Goal: Find specific page/section: Find specific page/section

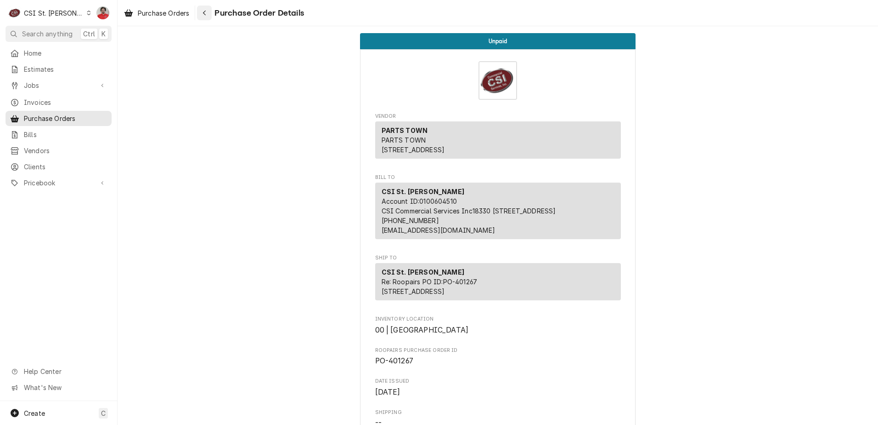
click at [210, 9] on button "Navigate back" at bounding box center [204, 13] width 15 height 15
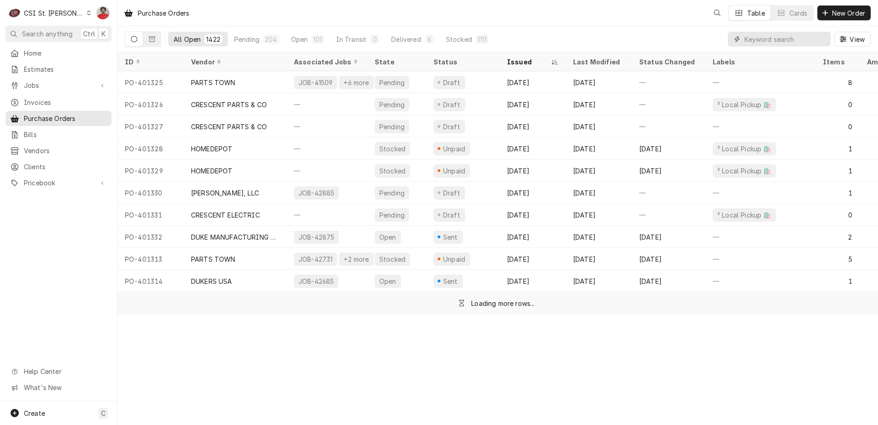
click at [773, 41] on input "Dynamic Content Wrapper" at bounding box center [786, 39] width 82 height 15
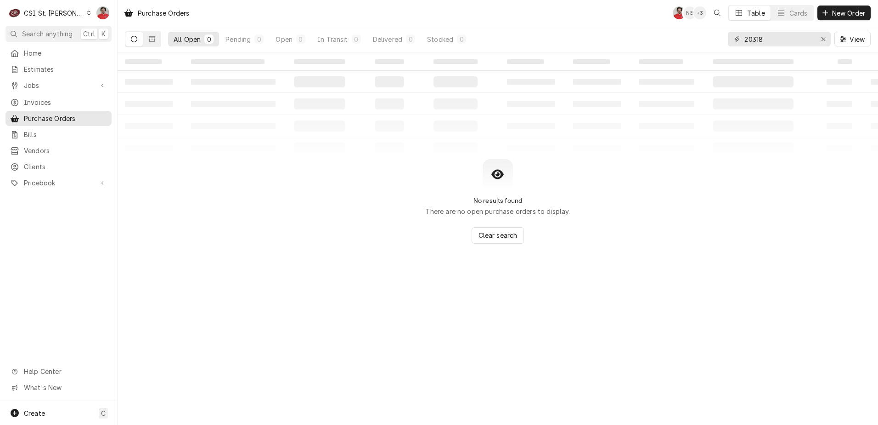
type input "20318"
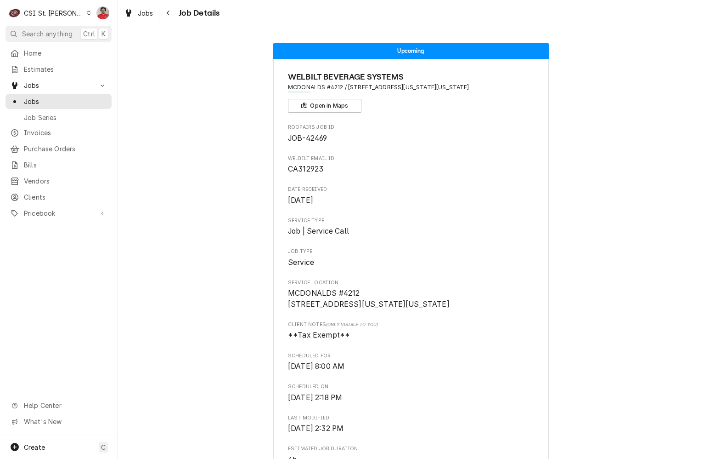
scroll to position [561, 0]
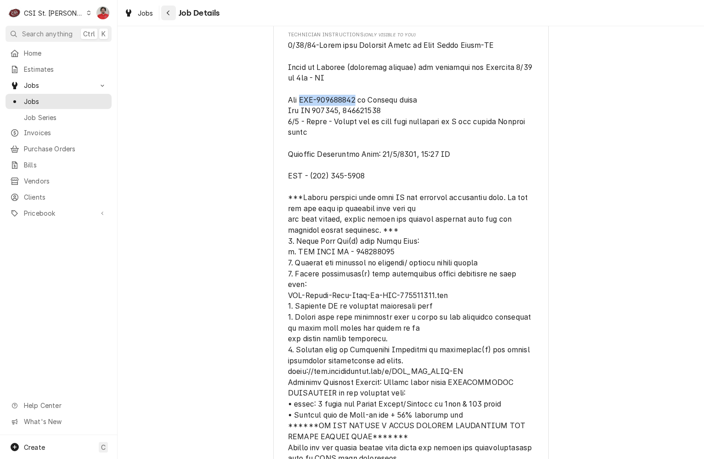
click at [168, 15] on icon "Navigate back" at bounding box center [168, 13] width 4 height 6
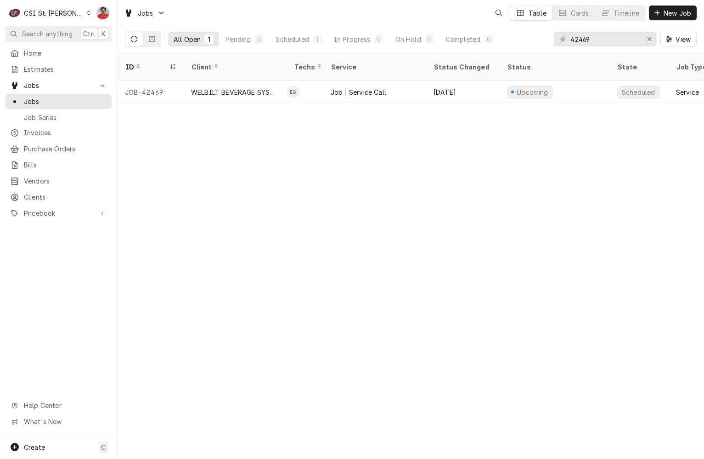
click at [53, 146] on span "Purchase Orders" at bounding box center [65, 149] width 83 height 10
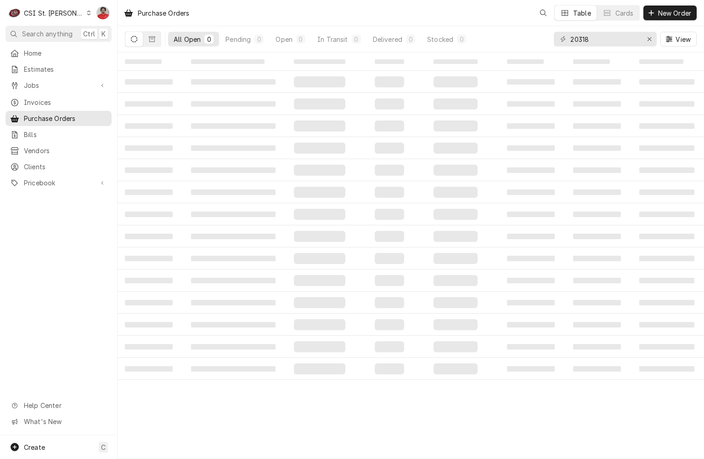
click at [602, 48] on div "20318 View" at bounding box center [625, 39] width 143 height 26
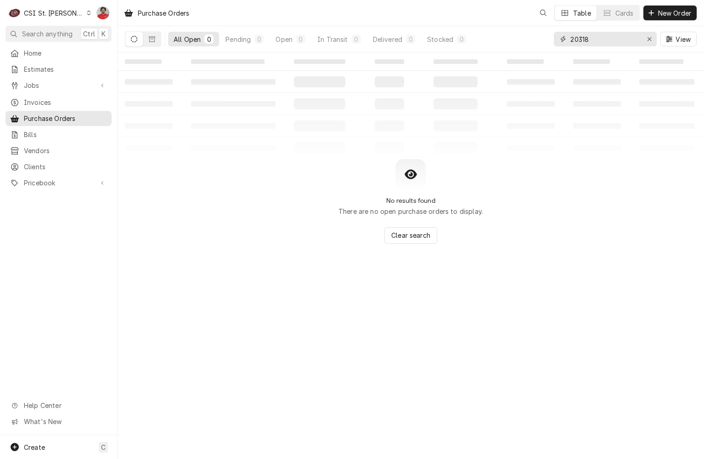
click at [603, 40] on input "20318" at bounding box center [605, 39] width 69 height 15
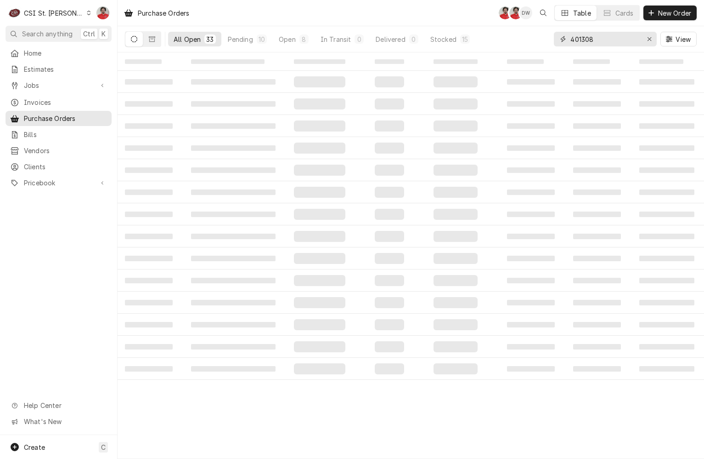
type input "401308"
